Goal: Information Seeking & Learning: Check status

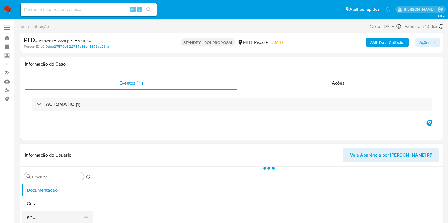
click at [49, 212] on button "KYC" at bounding box center [55, 218] width 66 height 14
click at [52, 194] on button "Documentação" at bounding box center [55, 191] width 66 height 14
select select "10"
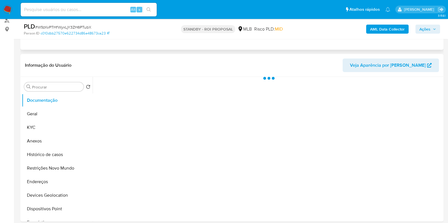
scroll to position [71, 0]
click at [45, 116] on button "Geral" at bounding box center [55, 114] width 66 height 14
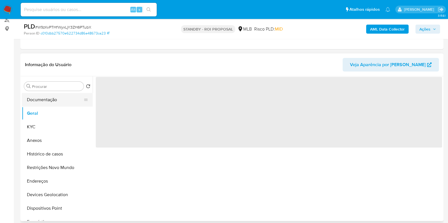
click at [47, 98] on button "Documentação" at bounding box center [55, 100] width 66 height 14
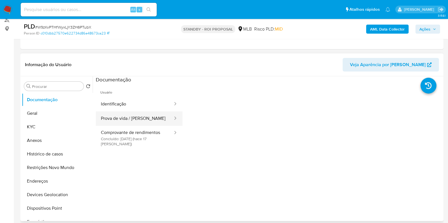
click at [139, 112] on button "Prova de vida / [PERSON_NAME]" at bounding box center [135, 119] width 78 height 14
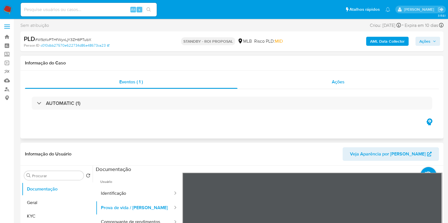
scroll to position [0, 0]
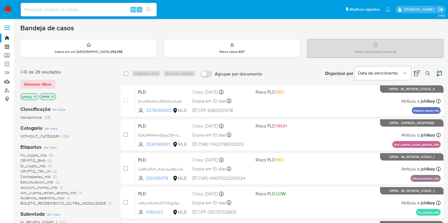
click at [53, 147] on span "Ver mais" at bounding box center [49, 147] width 13 height 5
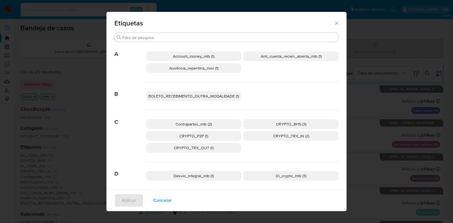
click at [24, 51] on div "Etiquetas Procurar A Account_money_mlb (1) Aml_cuenta_recien_abierta_mlb (1) Au…" at bounding box center [226, 111] width 453 height 223
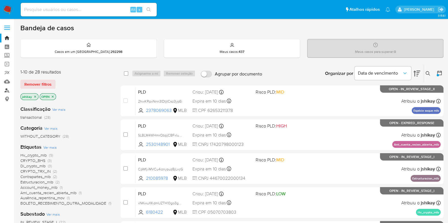
click at [8, 90] on link "Localizador de pessoas" at bounding box center [33, 90] width 67 height 9
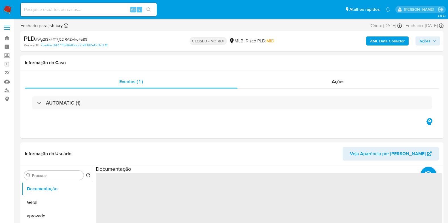
select select "10"
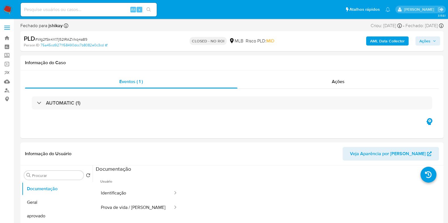
click at [77, 37] on span "# Wg2fSk4X17j52IRAZVkq4a89" at bounding box center [61, 40] width 52 height 6
copy span "Wg2fSk4X17j52IRAZVkq4a89"
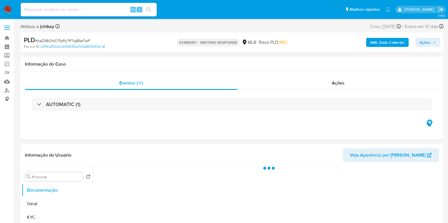
select select "10"
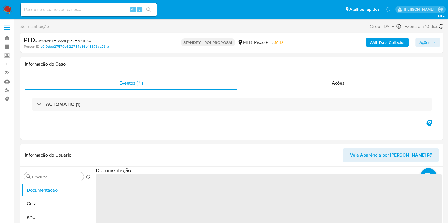
click at [84, 39] on span "# W9zKvPTHfWyxLjY3ZH6PTubX" at bounding box center [63, 41] width 56 height 6
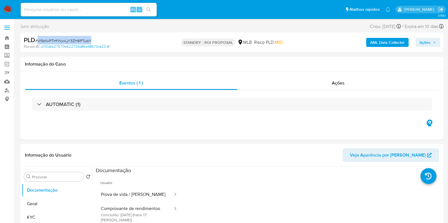
click at [84, 39] on span "# W9zKvPTHfWyxLjY3ZH6PTubX" at bounding box center [63, 41] width 56 height 6
copy span "W9zKvPTHfWyxLjY3ZH6PTubX"
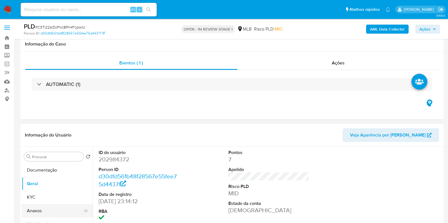
scroll to position [106, 0]
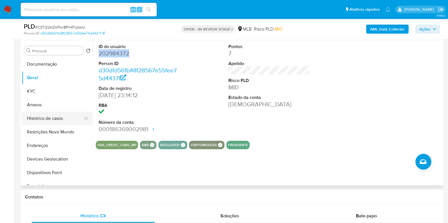
click at [43, 122] on button "Histórico de casos" at bounding box center [55, 119] width 66 height 14
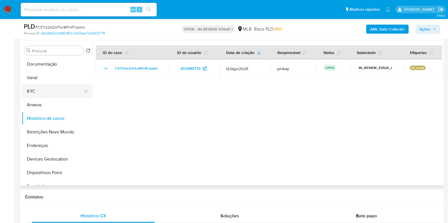
click at [48, 90] on button "KYC" at bounding box center [55, 92] width 66 height 14
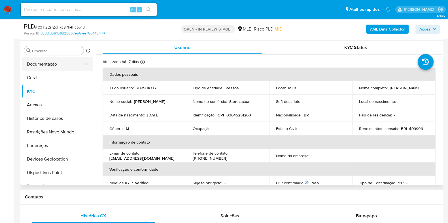
click at [59, 63] on button "Documentação" at bounding box center [55, 64] width 66 height 14
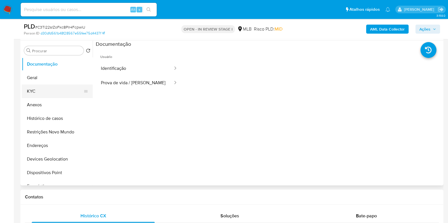
click at [42, 87] on button "KYC" at bounding box center [55, 92] width 66 height 14
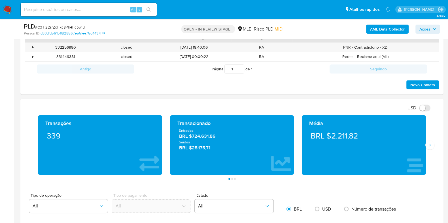
scroll to position [319, 0]
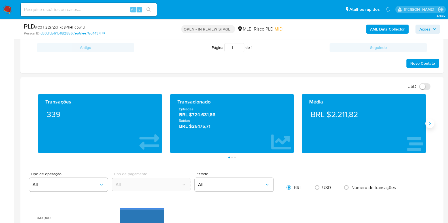
click at [429, 127] on button "Siguiente" at bounding box center [429, 123] width 9 height 9
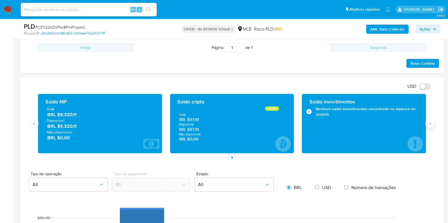
click at [429, 127] on button "Siguiente" at bounding box center [429, 123] width 9 height 9
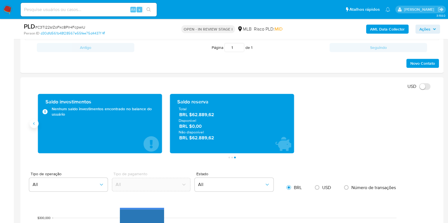
click at [33, 123] on icon "Anterior" at bounding box center [34, 124] width 5 height 5
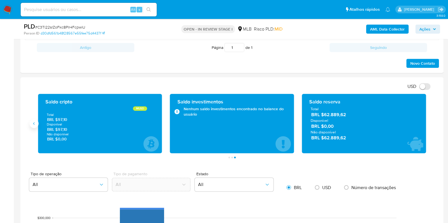
click at [33, 123] on icon "Anterior" at bounding box center [34, 124] width 5 height 5
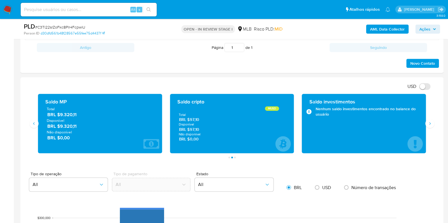
drag, startPoint x: 83, startPoint y: 126, endPoint x: 59, endPoint y: 128, distance: 24.4
click at [59, 128] on span "BRL $9.320,11" at bounding box center [100, 126] width 106 height 7
click at [429, 122] on icon "Siguiente" at bounding box center [429, 124] width 5 height 5
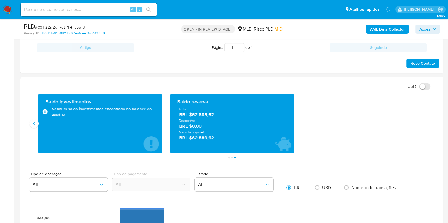
drag, startPoint x: 218, startPoint y: 115, endPoint x: 191, endPoint y: 116, distance: 26.6
click at [191, 116] on span "BRL $62.889,62" at bounding box center [232, 115] width 106 height 7
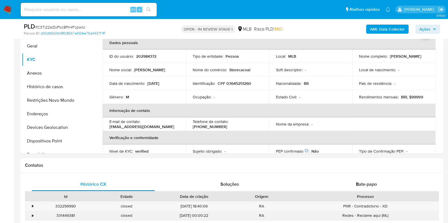
scroll to position [71, 0]
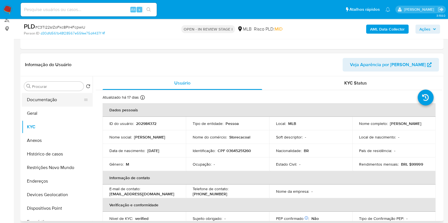
click at [47, 103] on button "Documentação" at bounding box center [55, 100] width 66 height 14
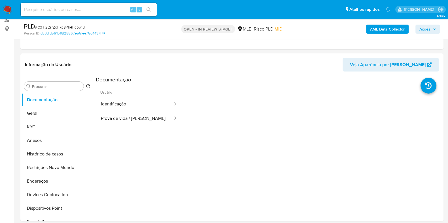
click at [127, 110] on button "Identificação" at bounding box center [135, 104] width 78 height 14
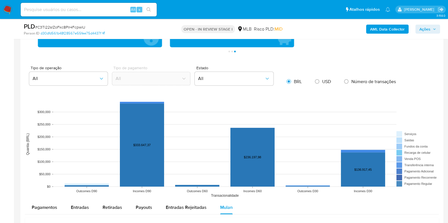
scroll to position [495, 0]
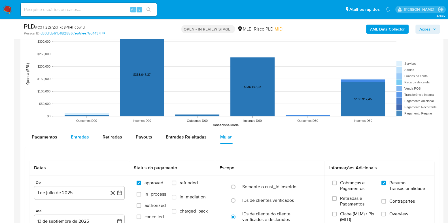
click at [79, 134] on span "Entradas" at bounding box center [80, 137] width 18 height 7
select select "10"
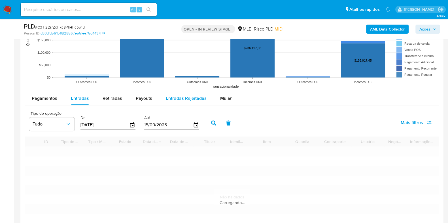
scroll to position [602, 0]
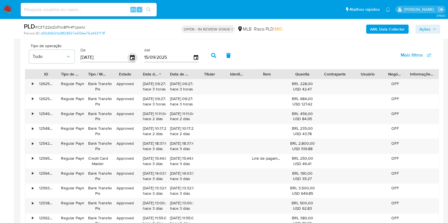
click at [129, 58] on icon "button" at bounding box center [132, 58] width 10 height 10
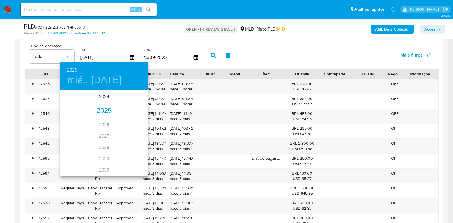
click at [102, 107] on div "2025" at bounding box center [104, 110] width 88 height 11
click at [135, 125] on div "jun." at bounding box center [133, 122] width 29 height 21
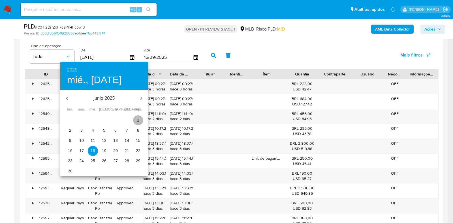
click at [139, 122] on p "1" at bounding box center [138, 121] width 2 height 6
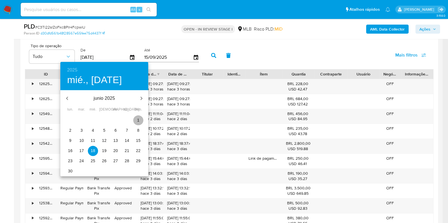
type input "01/06/2025"
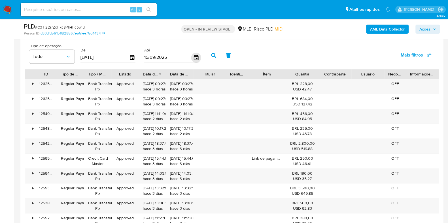
click at [194, 58] on icon "button" at bounding box center [195, 57] width 5 height 5
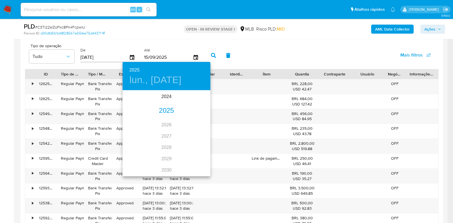
click at [158, 110] on div "2025" at bounding box center [167, 110] width 88 height 11
click at [193, 122] on div "jun." at bounding box center [195, 122] width 29 height 21
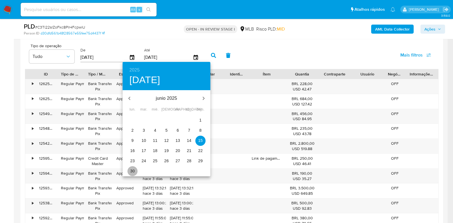
click at [134, 169] on p "30" at bounding box center [132, 172] width 5 height 6
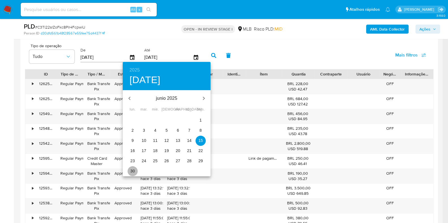
type input "30/06/2025"
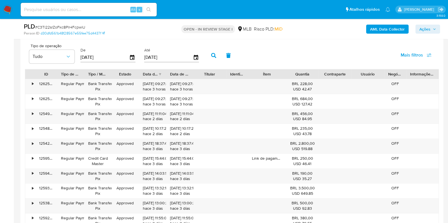
click at [211, 57] on icon "button" at bounding box center [213, 55] width 5 height 5
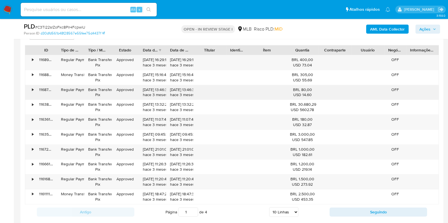
scroll to position [637, 0]
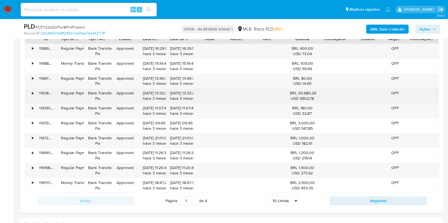
click at [32, 95] on div "•" at bounding box center [32, 93] width 1 height 5
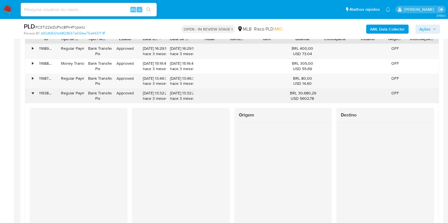
click at [33, 95] on div "•" at bounding box center [30, 96] width 10 height 15
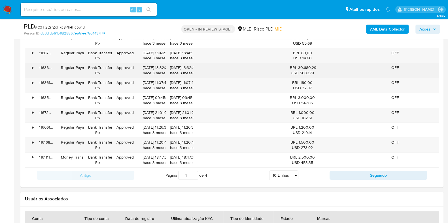
scroll to position [673, 0]
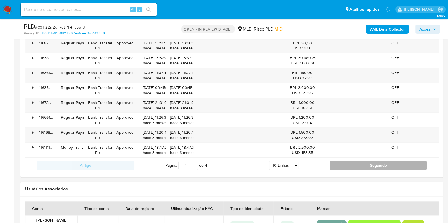
click at [348, 166] on button "Seguindo" at bounding box center [377, 165] width 97 height 9
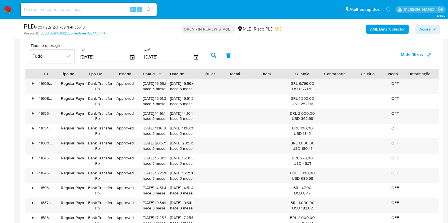
scroll to position [637, 0]
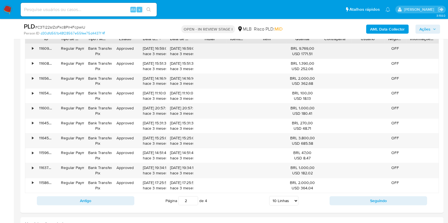
click at [35, 51] on div "116096748481" at bounding box center [46, 51] width 22 height 15
click at [28, 52] on div "•" at bounding box center [30, 51] width 10 height 15
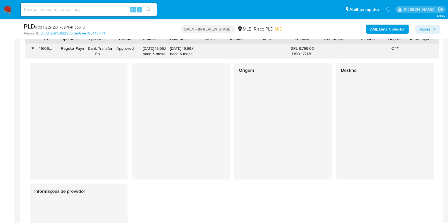
click at [32, 46] on div "•" at bounding box center [32, 48] width 1 height 5
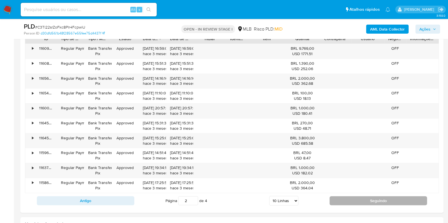
click at [342, 198] on button "Seguindo" at bounding box center [377, 201] width 97 height 9
type input "3"
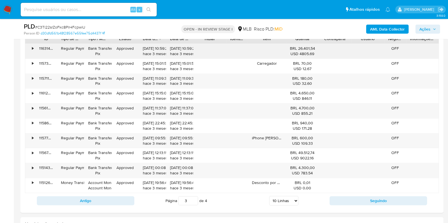
click at [34, 51] on div "•" at bounding box center [30, 51] width 10 height 15
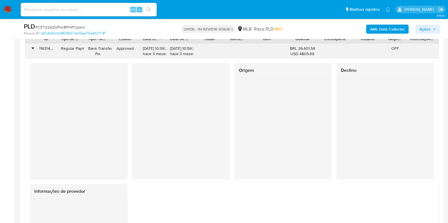
click at [34, 51] on div "•" at bounding box center [30, 51] width 10 height 15
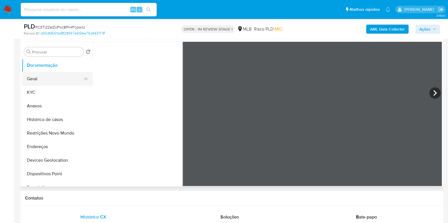
scroll to position [71, 0]
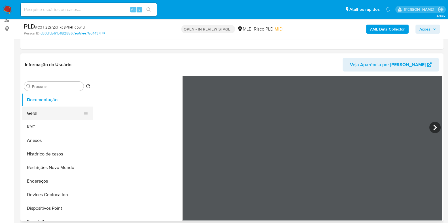
click at [37, 114] on button "Geral" at bounding box center [55, 114] width 66 height 14
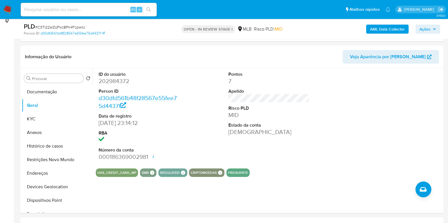
scroll to position [81, 0]
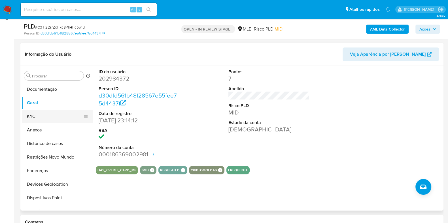
click at [53, 116] on button "KYC" at bounding box center [55, 117] width 66 height 14
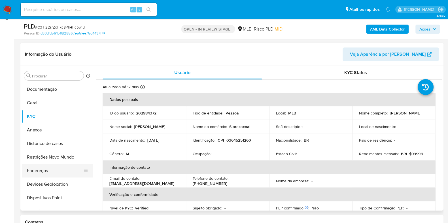
click at [52, 173] on button "Endereços" at bounding box center [55, 171] width 66 height 14
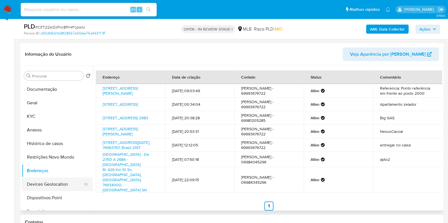
drag, startPoint x: 56, startPoint y: 188, endPoint x: 64, endPoint y: 185, distance: 8.2
click at [56, 188] on button "Devices Geolocation" at bounding box center [55, 185] width 66 height 14
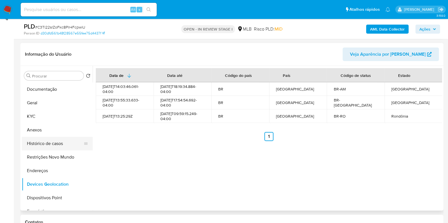
click at [52, 147] on button "Histórico de casos" at bounding box center [55, 144] width 66 height 14
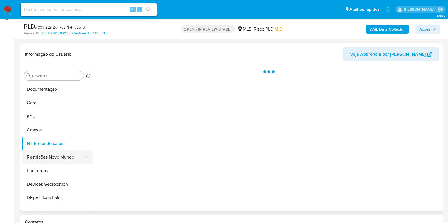
click at [58, 158] on button "Restrições Novo Mundo" at bounding box center [55, 158] width 66 height 14
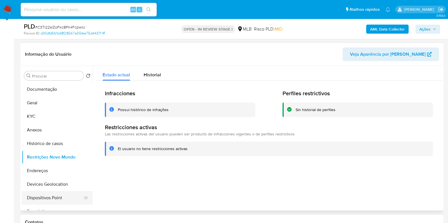
click at [54, 199] on button "Dispositivos Point" at bounding box center [55, 198] width 66 height 14
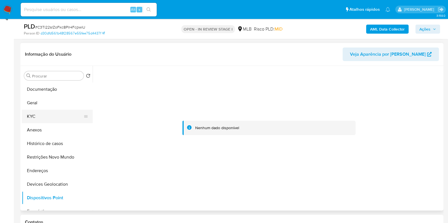
click at [37, 110] on button "KYC" at bounding box center [55, 117] width 66 height 14
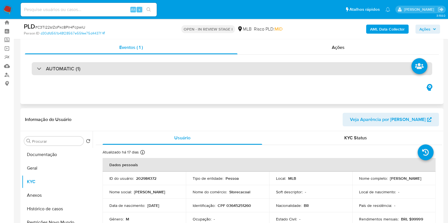
scroll to position [0, 0]
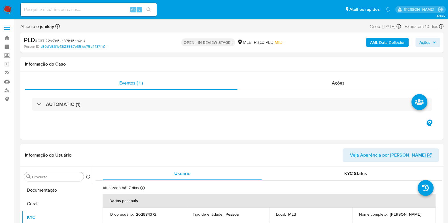
click at [393, 39] on b "AML Data Collector" at bounding box center [387, 42] width 35 height 9
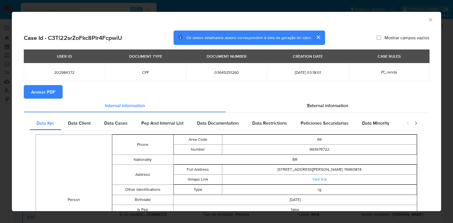
click at [329, 97] on section "Anexar PDF" at bounding box center [227, 92] width 406 height 14
click at [329, 102] on span "External information" at bounding box center [327, 105] width 41 height 7
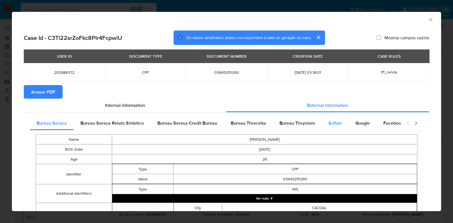
click at [325, 125] on div "Softon" at bounding box center [335, 124] width 27 height 14
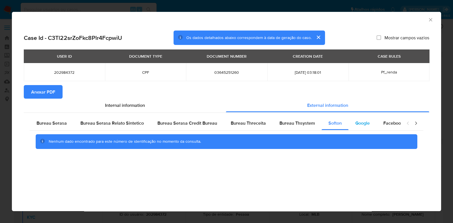
click at [354, 127] on div "Google" at bounding box center [363, 124] width 28 height 14
click at [281, 128] on div "Bureau Thsystem" at bounding box center [297, 124] width 49 height 14
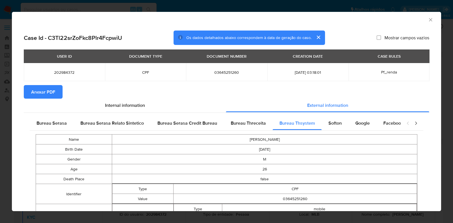
click at [36, 89] on span "Anexar PDF" at bounding box center [43, 92] width 24 height 12
drag, startPoint x: 424, startPoint y: 20, endPoint x: 416, endPoint y: 20, distance: 7.9
click at [428, 20] on icon "Fechar a janela" at bounding box center [431, 20] width 6 height 6
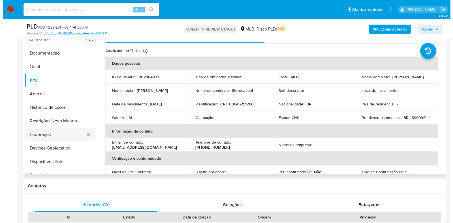
scroll to position [71, 0]
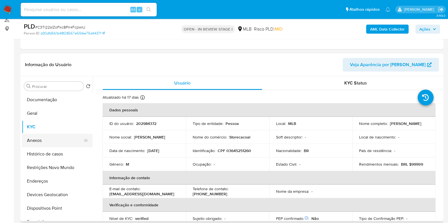
click at [41, 138] on button "Anexos" at bounding box center [55, 141] width 66 height 14
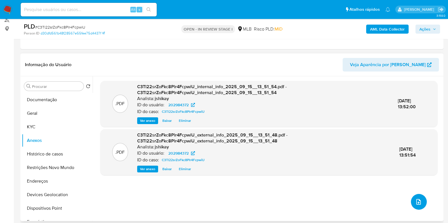
click at [415, 199] on span "upload-file" at bounding box center [418, 202] width 7 height 7
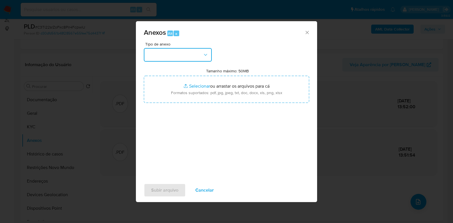
click at [160, 56] on button "button" at bounding box center [178, 55] width 68 height 14
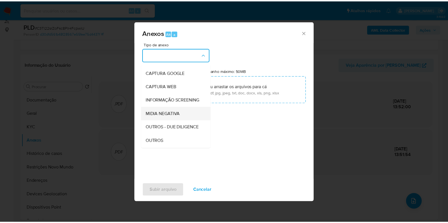
scroll to position [35, 0]
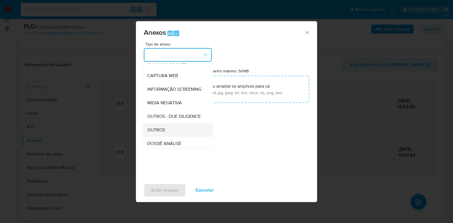
click at [166, 137] on div "OUTROS" at bounding box center [176, 130] width 58 height 14
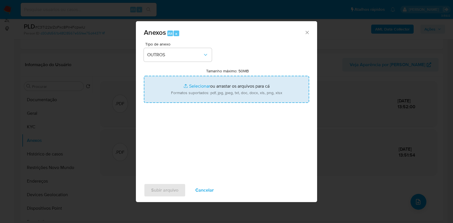
click at [208, 98] on input "Tamanho máximo: 50MB Selecionar arquivos" at bounding box center [226, 89] width 165 height 27
type input "C:\fakepath\Mulan 202984372_2025_09_15_09_54_33 - Resumen TX.pdf"
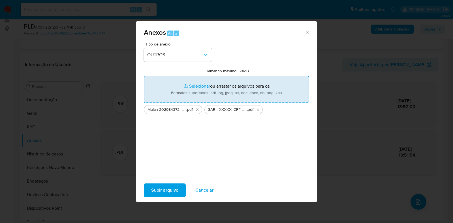
click at [163, 190] on span "Subir arquivo" at bounding box center [164, 190] width 27 height 12
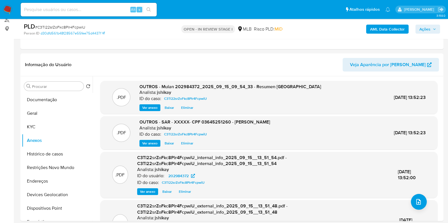
drag, startPoint x: 438, startPoint y: 32, endPoint x: 421, endPoint y: 31, distance: 16.7
click at [438, 31] on button "Ações" at bounding box center [427, 29] width 25 height 9
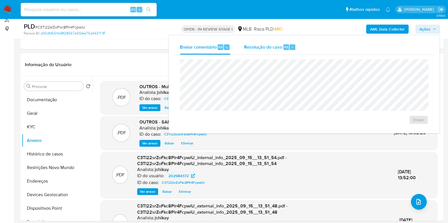
drag, startPoint x: 277, startPoint y: 48, endPoint x: 269, endPoint y: 55, distance: 10.5
click at [277, 48] on span "Resolução do caso" at bounding box center [263, 47] width 38 height 7
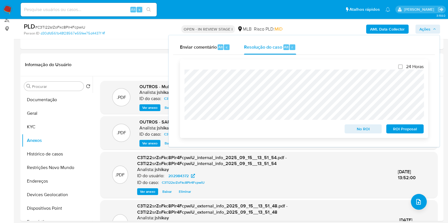
click at [399, 128] on span "ROI Proposal" at bounding box center [404, 129] width 29 height 8
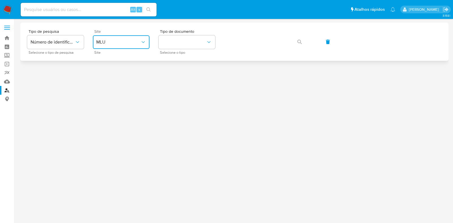
click at [118, 46] on button "MLU" at bounding box center [121, 42] width 57 height 14
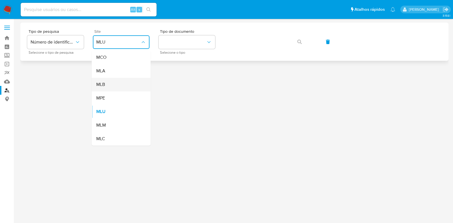
click at [123, 84] on div "MLB" at bounding box center [119, 85] width 46 height 14
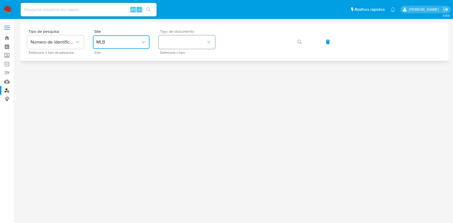
click at [183, 44] on button "identificationType" at bounding box center [187, 42] width 57 height 14
click at [188, 76] on div "CPF CPF" at bounding box center [185, 79] width 46 height 19
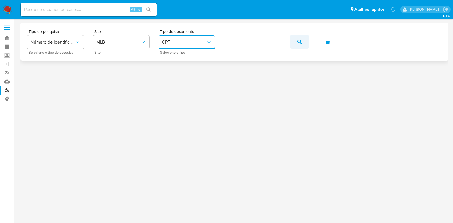
click at [296, 43] on button "button" at bounding box center [299, 42] width 19 height 14
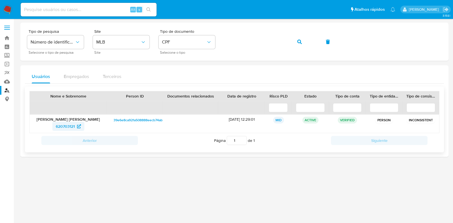
click at [70, 125] on span "620703121" at bounding box center [65, 126] width 19 height 9
click at [9, 10] on img at bounding box center [8, 10] width 10 height 10
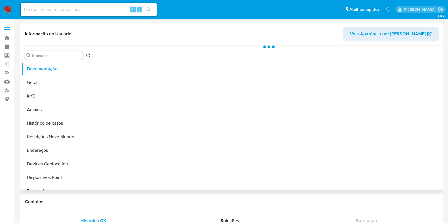
select select "10"
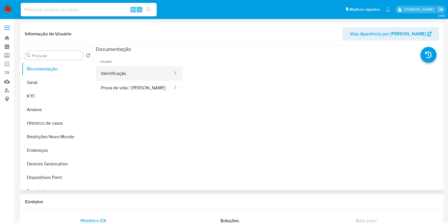
click at [137, 77] on button "Identificação" at bounding box center [135, 73] width 78 height 14
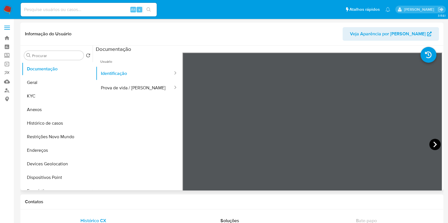
click at [433, 144] on icon at bounding box center [434, 145] width 3 height 6
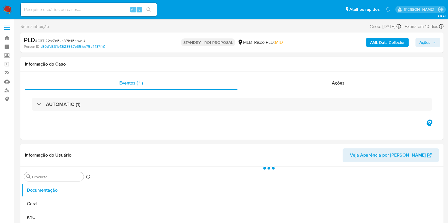
select select "10"
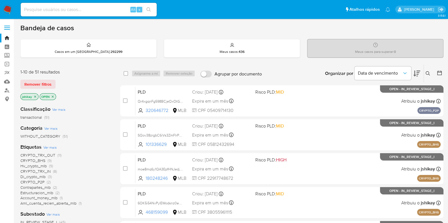
click at [438, 72] on icon at bounding box center [439, 73] width 5 height 5
click at [440, 73] on icon at bounding box center [439, 73] width 6 height 6
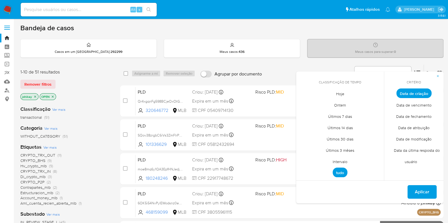
click at [341, 163] on span "Intervalo" at bounding box center [340, 162] width 27 height 12
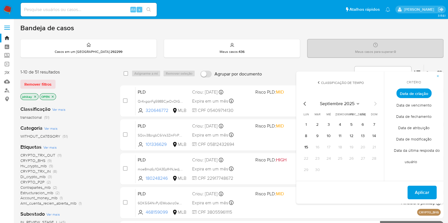
click at [307, 105] on icon "Mes anterior" at bounding box center [304, 104] width 7 height 7
click at [350, 124] on button "1" at bounding box center [351, 124] width 9 height 9
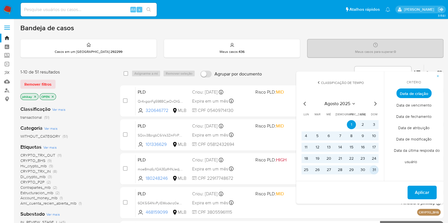
click at [375, 171] on button "31" at bounding box center [373, 170] width 9 height 9
click at [422, 189] on span "Aplicar" at bounding box center [422, 193] width 14 height 12
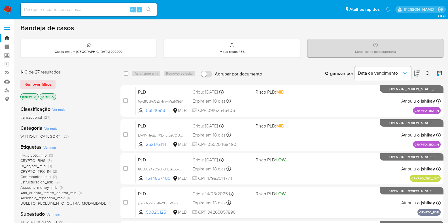
click at [49, 147] on span "Ver mais" at bounding box center [49, 147] width 13 height 5
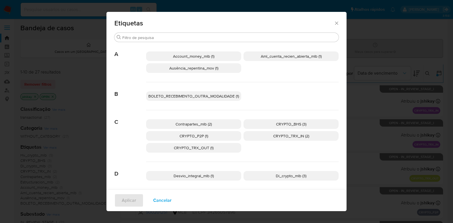
click at [206, 55] on span "Account_money_mlb (1)" at bounding box center [193, 57] width 41 height 6
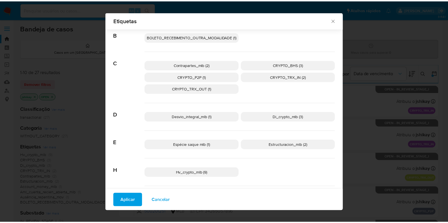
scroll to position [66, 0]
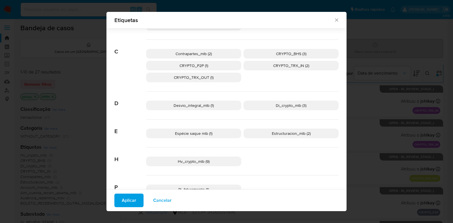
click at [196, 106] on span "Desvio_integral_mlb (1)" at bounding box center [194, 106] width 40 height 6
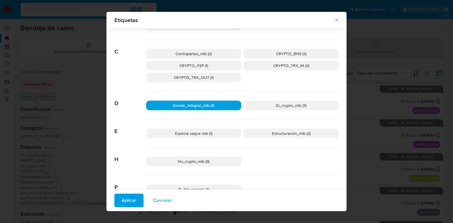
click at [135, 201] on button "Aplicar" at bounding box center [128, 201] width 29 height 14
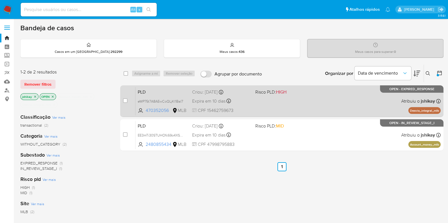
click at [284, 101] on div "PLD eWP75t7A8AEwCoQLjKI1BaI7 470352056 MLB Risco PLD: HIGH Criou: 12/08/2025 Cr…" at bounding box center [287, 101] width 305 height 29
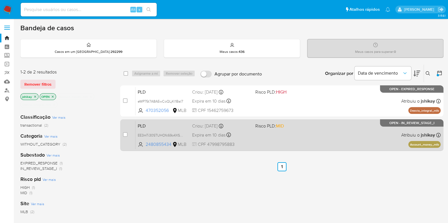
click at [290, 138] on div "PLD EE3mTi30STUHOfc69o4XSrX5 2480855434 MLB Risco PLD: MID Criou: 12/08/2025 Cr…" at bounding box center [287, 135] width 305 height 29
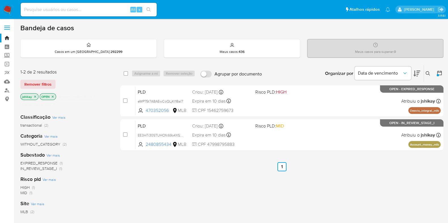
click at [73, 15] on div "Alt s" at bounding box center [89, 10] width 136 height 14
paste input "470897636"
click at [73, 11] on input at bounding box center [89, 9] width 136 height 7
type input "470897636"
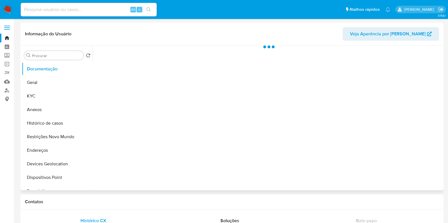
select select "10"
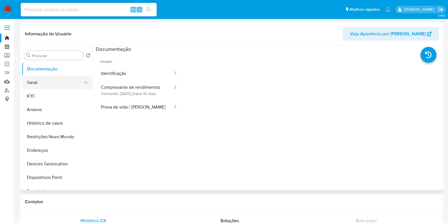
click at [55, 82] on button "Geral" at bounding box center [55, 83] width 66 height 14
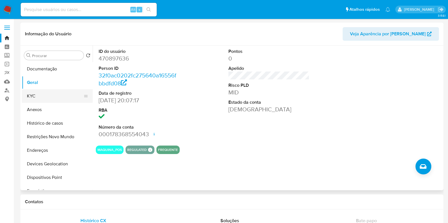
click at [45, 94] on button "KYC" at bounding box center [55, 97] width 66 height 14
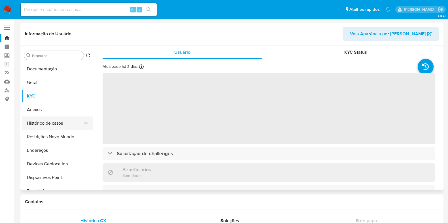
click at [59, 122] on button "Histórico de casos" at bounding box center [55, 124] width 66 height 14
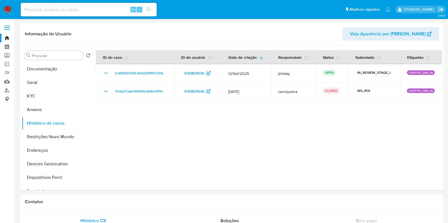
click at [7, 6] on img at bounding box center [8, 10] width 10 height 10
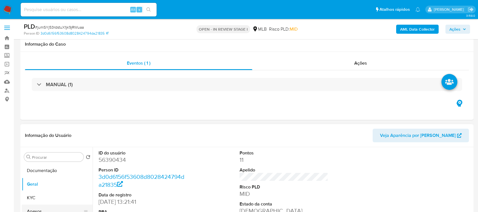
scroll to position [106, 0]
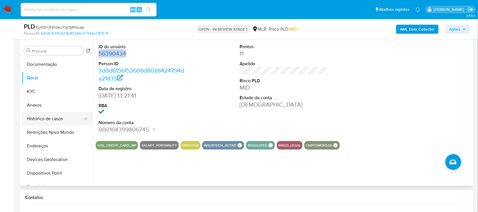
click at [53, 117] on button "Histórico de casos" at bounding box center [55, 119] width 66 height 14
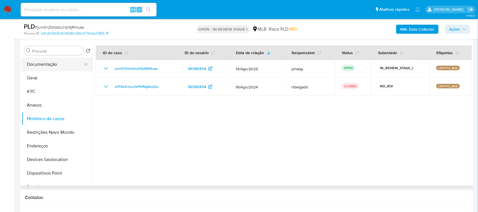
click at [55, 65] on button "Documentação" at bounding box center [55, 64] width 66 height 14
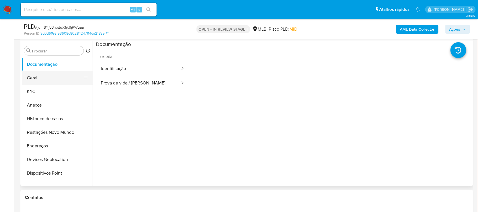
click at [59, 77] on button "Geral" at bounding box center [55, 78] width 66 height 14
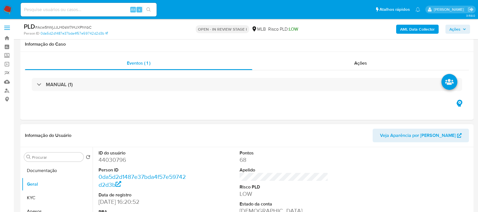
scroll to position [106, 0]
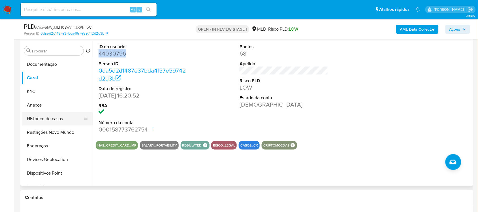
click at [55, 117] on button "Histórico de casos" at bounding box center [55, 119] width 66 height 14
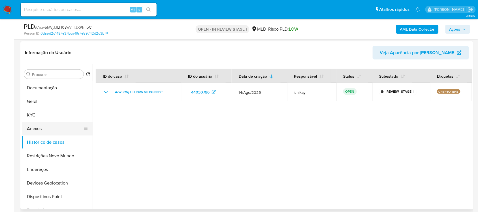
scroll to position [71, 0]
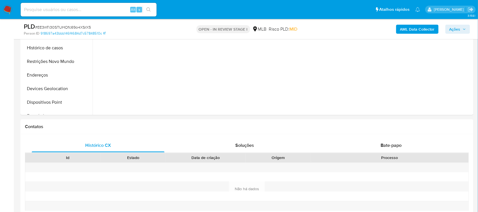
select select "10"
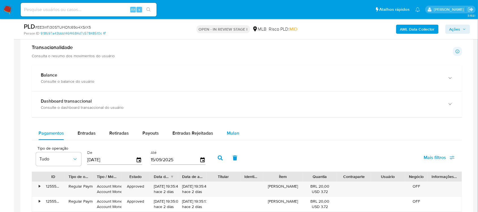
scroll to position [389, 0]
click at [235, 132] on span "Mulan" at bounding box center [233, 133] width 12 height 7
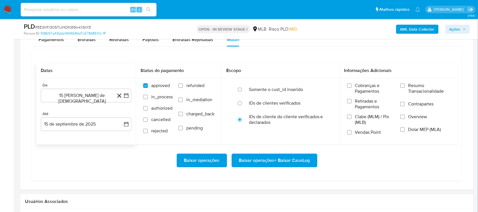
scroll to position [496, 0]
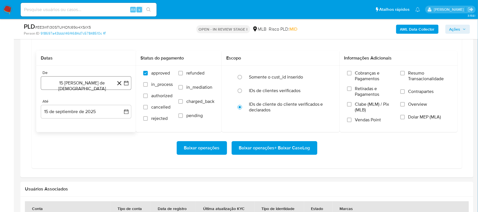
click at [128, 81] on button "15 [PERSON_NAME] de [DEMOGRAPHIC_DATA]" at bounding box center [86, 83] width 91 height 14
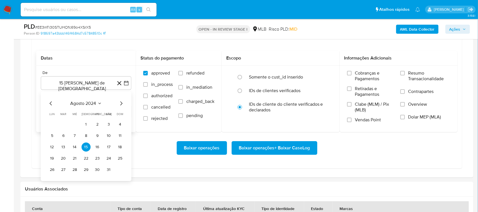
click at [84, 103] on span "agosto 2024" at bounding box center [84, 104] width 26 height 6
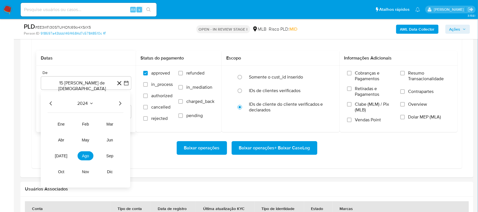
click at [120, 104] on icon "Año siguiente" at bounding box center [120, 103] width 2 height 4
click at [58, 156] on span "[DATE]" at bounding box center [61, 156] width 12 height 5
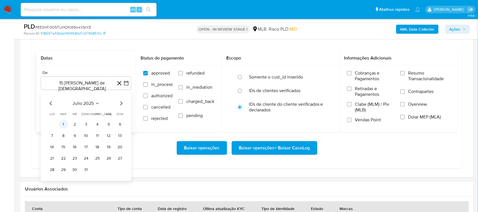
click at [63, 125] on button "1" at bounding box center [63, 124] width 9 height 9
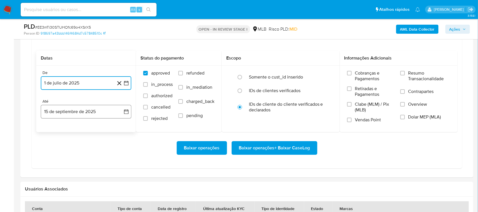
click at [125, 112] on icon "button" at bounding box center [126, 112] width 6 height 6
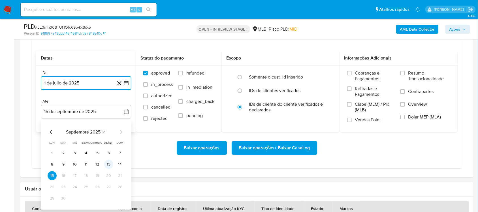
click at [108, 166] on button "13" at bounding box center [108, 164] width 9 height 9
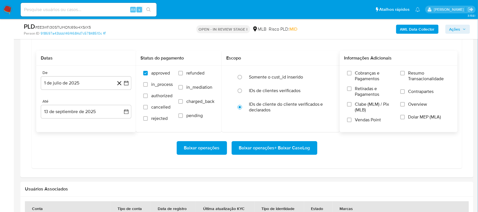
click at [422, 70] on span "Resumo Transacionalidade" at bounding box center [429, 75] width 42 height 11
click at [405, 71] on input "Resumo Transacionalidade" at bounding box center [403, 73] width 5 height 5
click at [264, 149] on span "Baixar operações + Baixar CaseLog" at bounding box center [274, 148] width 71 height 12
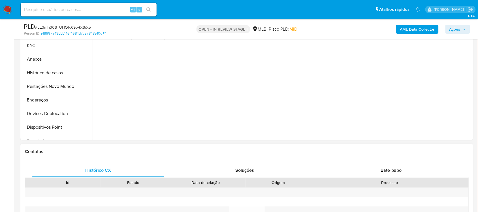
scroll to position [106, 0]
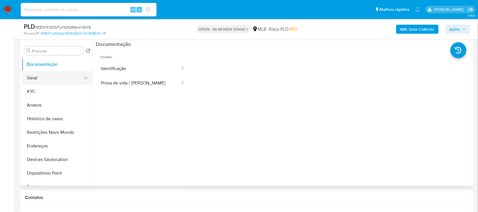
click at [49, 74] on button "Geral" at bounding box center [55, 78] width 66 height 14
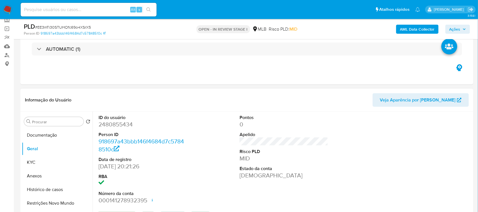
scroll to position [71, 0]
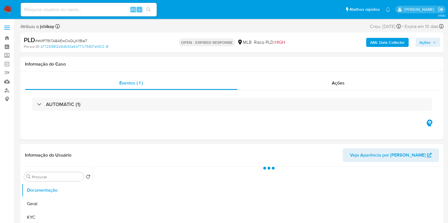
select select "10"
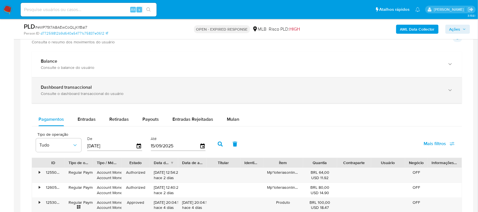
scroll to position [389, 0]
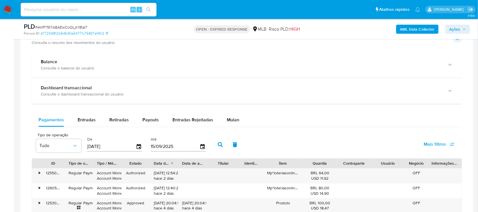
click at [232, 111] on div "Balance Consulte o balance do usuário Dashboard transaccional Consulte o dashbo…" at bounding box center [247, 193] width 431 height 282
click at [232, 114] on div "Mulan" at bounding box center [233, 120] width 12 height 14
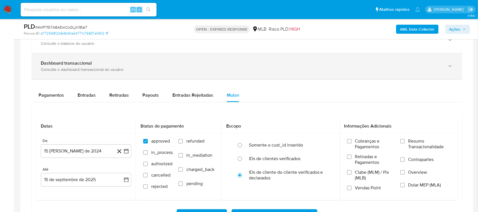
scroll to position [460, 0]
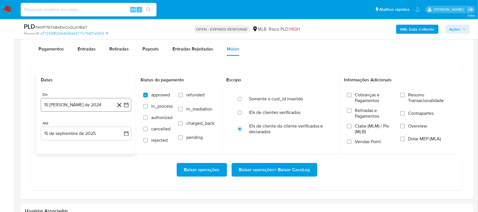
click at [128, 105] on icon "button" at bounding box center [126, 105] width 6 height 6
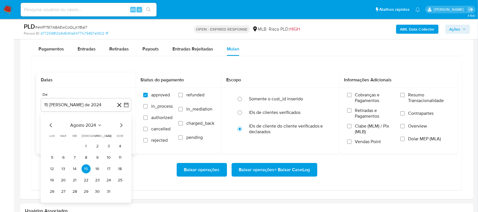
click at [89, 126] on span "agosto 2024" at bounding box center [84, 125] width 26 height 6
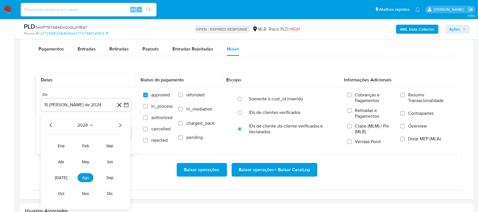
click at [120, 124] on icon "Año siguiente" at bounding box center [120, 125] width 7 height 7
click at [64, 177] on button "[DATE]" at bounding box center [61, 177] width 16 height 9
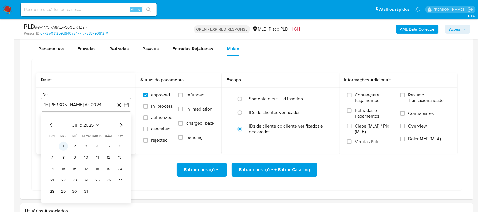
click at [65, 146] on button "1" at bounding box center [63, 146] width 9 height 9
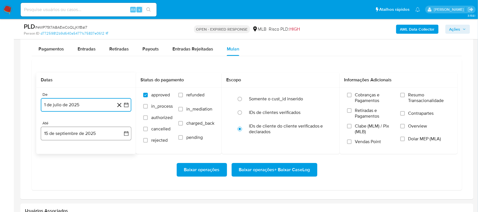
click at [125, 135] on icon "button" at bounding box center [126, 134] width 6 height 6
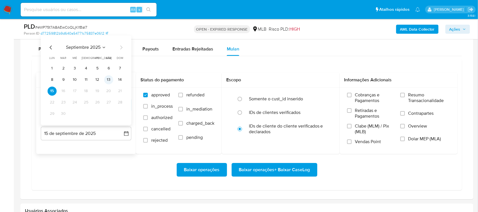
click at [105, 80] on button "13" at bounding box center [108, 79] width 9 height 9
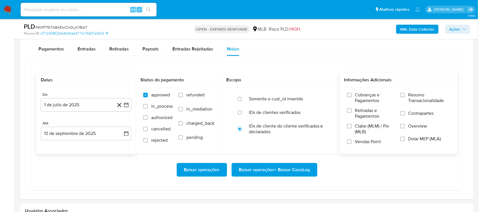
click at [412, 95] on span "Resumo Transacionalidade" at bounding box center [429, 97] width 42 height 11
click at [405, 95] on input "Resumo Transacionalidade" at bounding box center [403, 95] width 5 height 5
click at [252, 171] on span "Baixar operações + Baixar CaseLog" at bounding box center [274, 169] width 71 height 12
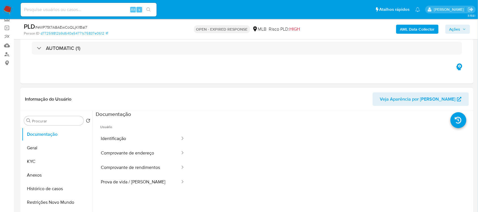
scroll to position [35, 0]
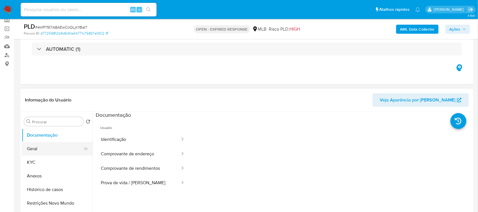
click at [48, 144] on button "Geral" at bounding box center [55, 149] width 66 height 14
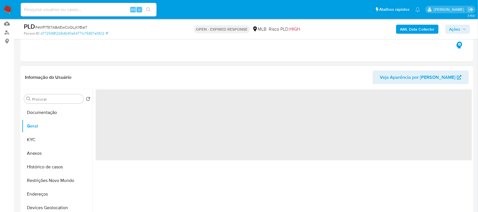
scroll to position [71, 0]
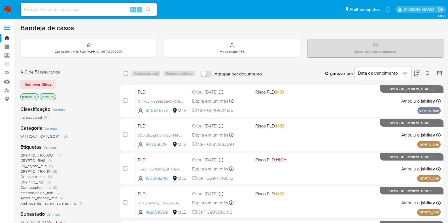
click at [430, 71] on button at bounding box center [428, 73] width 9 height 7
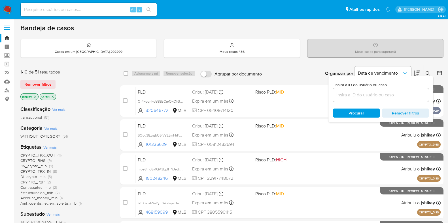
click at [376, 94] on input at bounding box center [381, 94] width 96 height 7
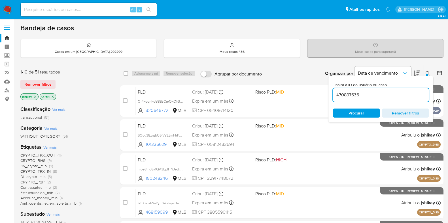
type input "470897636"
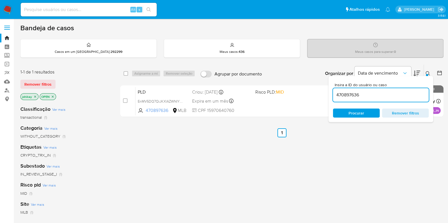
click at [316, 133] on ul "Anterior 1 Seguinte" at bounding box center [281, 133] width 323 height 9
click at [429, 74] on icon at bounding box center [427, 73] width 5 height 5
